Goal: Information Seeking & Learning: Learn about a topic

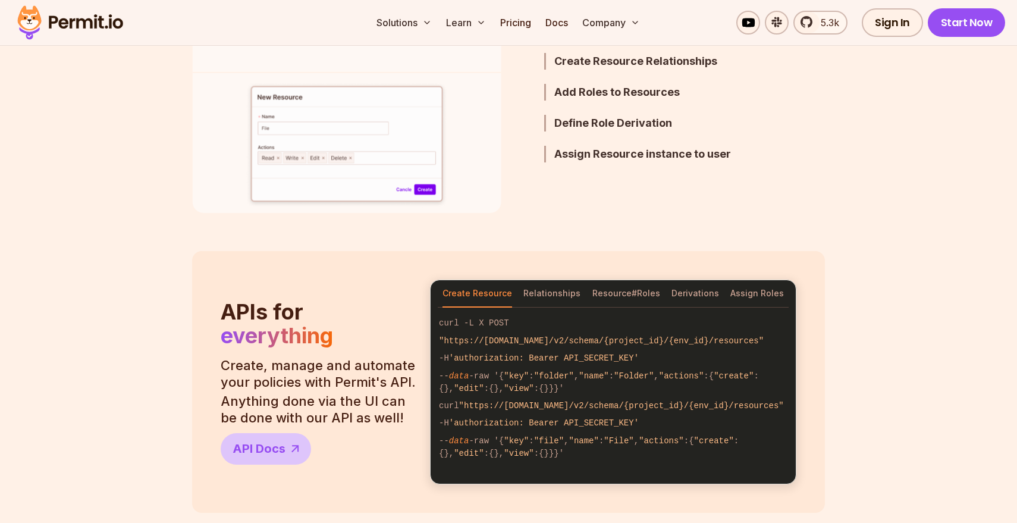
scroll to position [1019, 0]
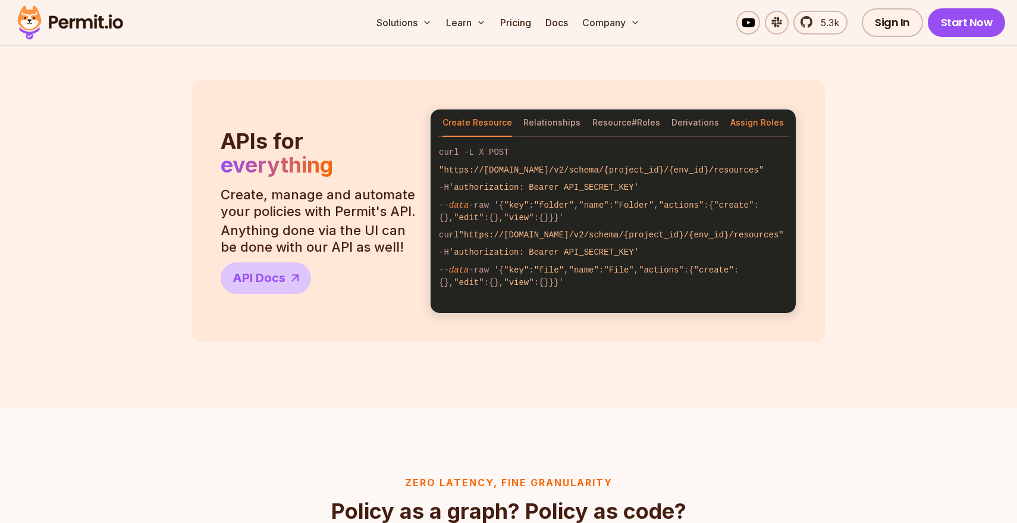
click at [768, 123] on button "Assign Roles" at bounding box center [758, 122] width 54 height 27
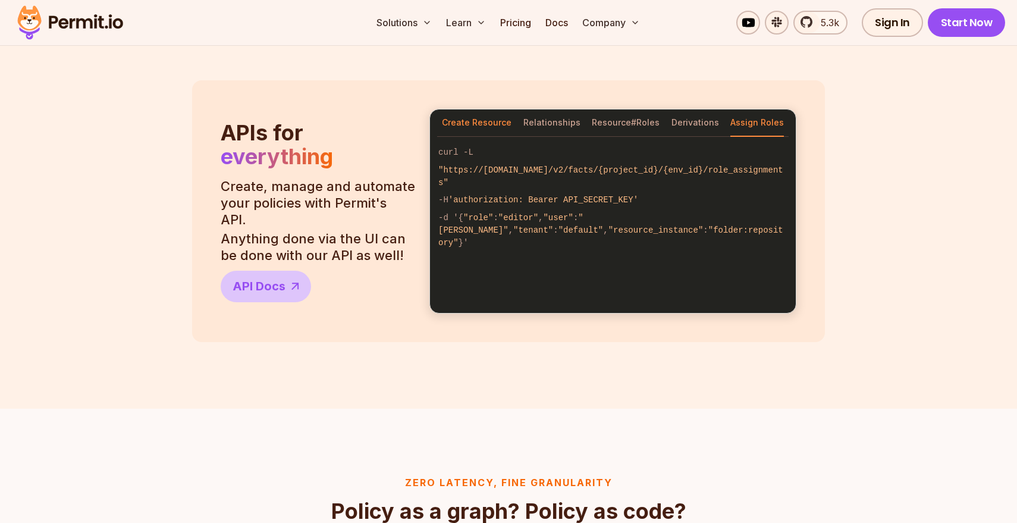
click at [472, 121] on button "Create Resource" at bounding box center [477, 122] width 70 height 27
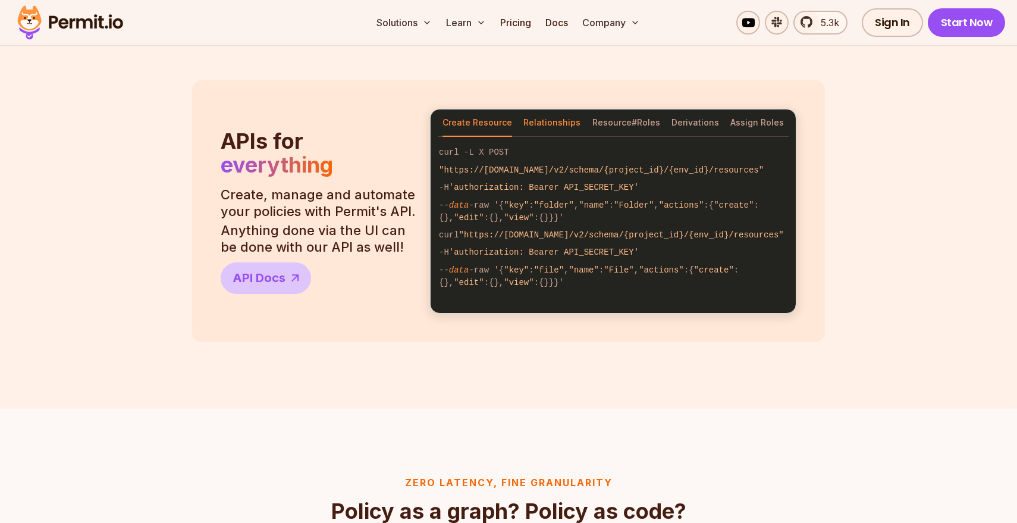
click at [547, 123] on button "Relationships" at bounding box center [552, 122] width 57 height 27
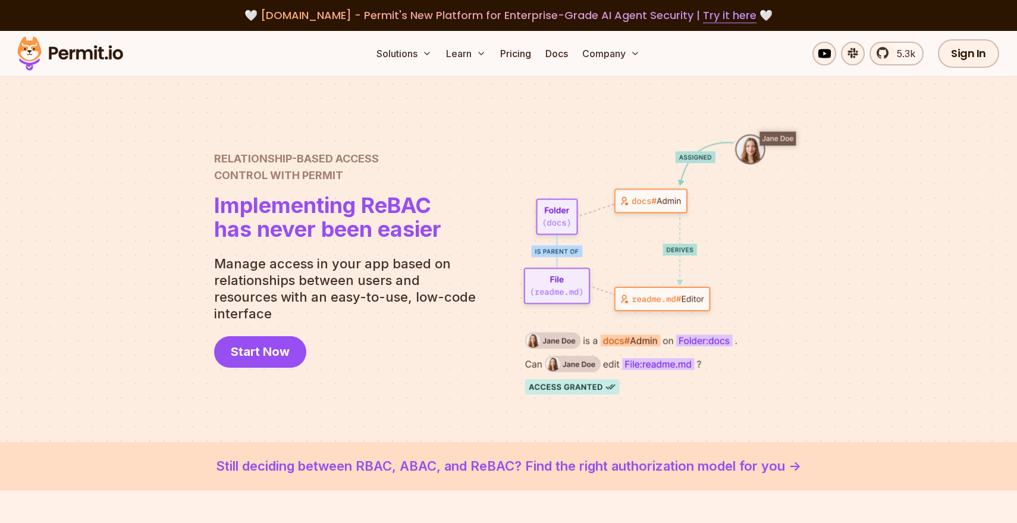
scroll to position [0, 0]
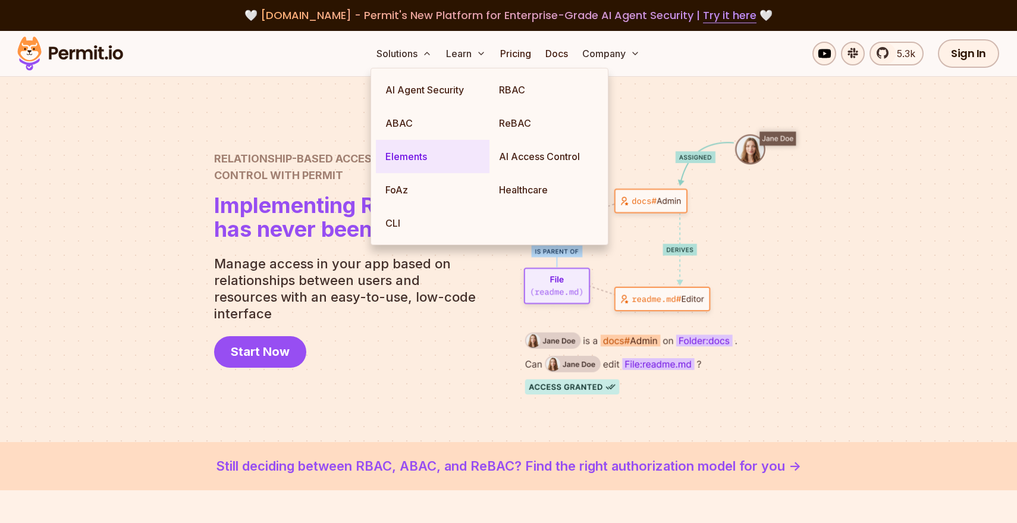
click at [404, 158] on link "Elements" at bounding box center [433, 156] width 114 height 33
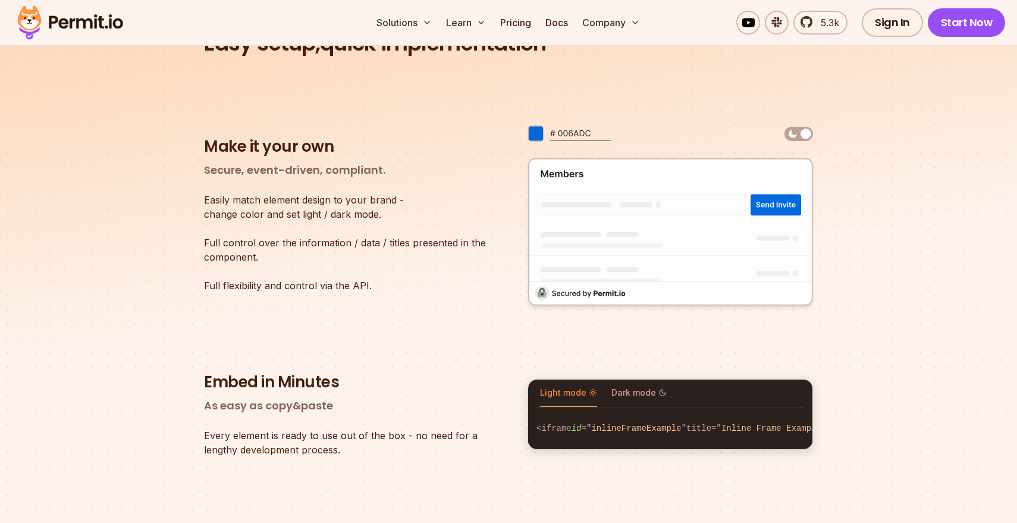
scroll to position [1720, 0]
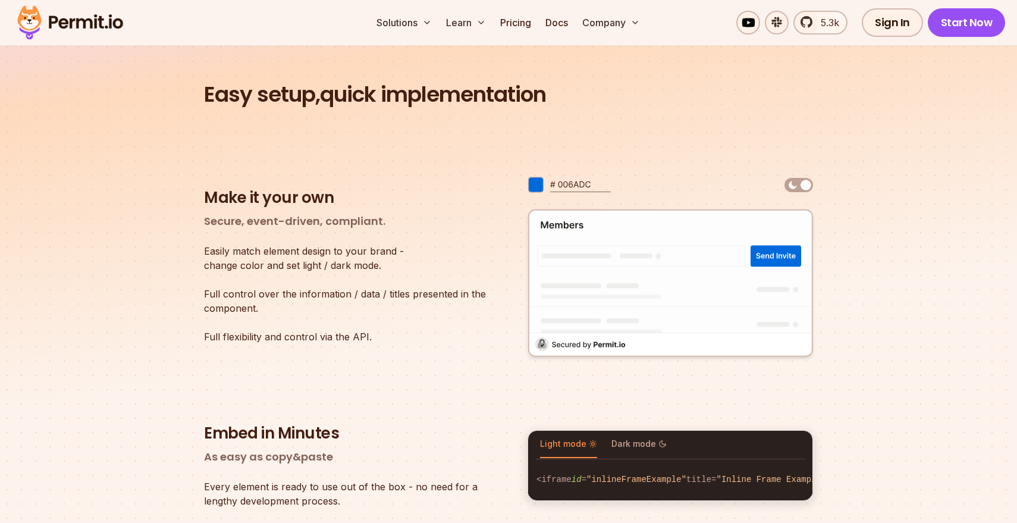
click at [800, 180] on img at bounding box center [806, 185] width 14 height 14
click at [806, 180] on img at bounding box center [806, 185] width 14 height 14
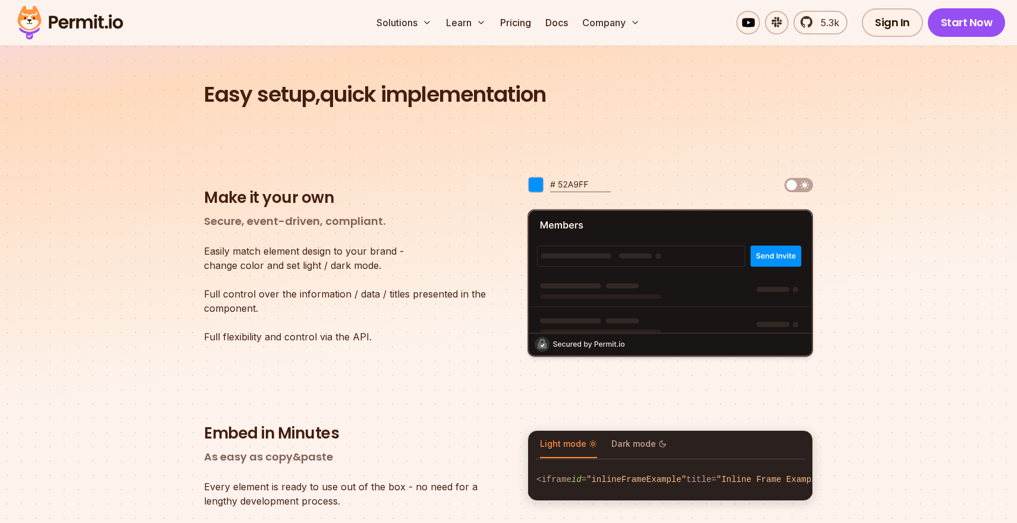
click at [791, 180] on div at bounding box center [799, 185] width 29 height 14
click at [791, 180] on img at bounding box center [792, 185] width 14 height 14
click at [807, 180] on img at bounding box center [799, 185] width 29 height 14
click at [805, 180] on img at bounding box center [799, 185] width 29 height 14
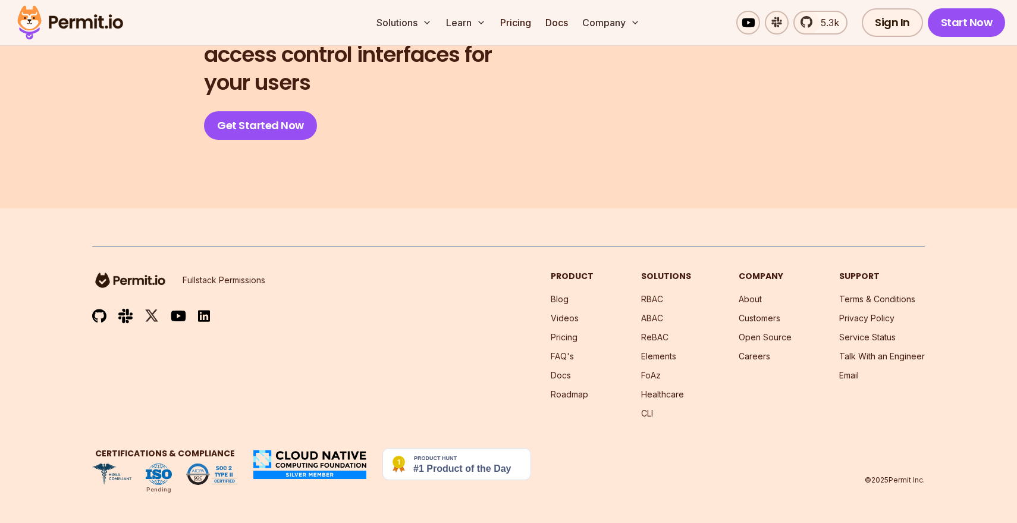
scroll to position [2733, 0]
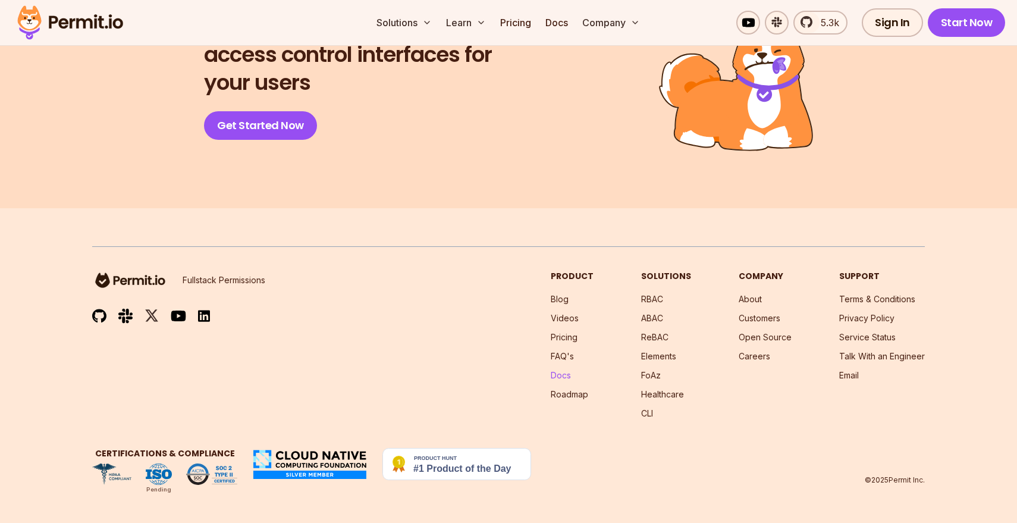
click at [568, 379] on link "Docs" at bounding box center [561, 375] width 20 height 10
